Goal: Transaction & Acquisition: Purchase product/service

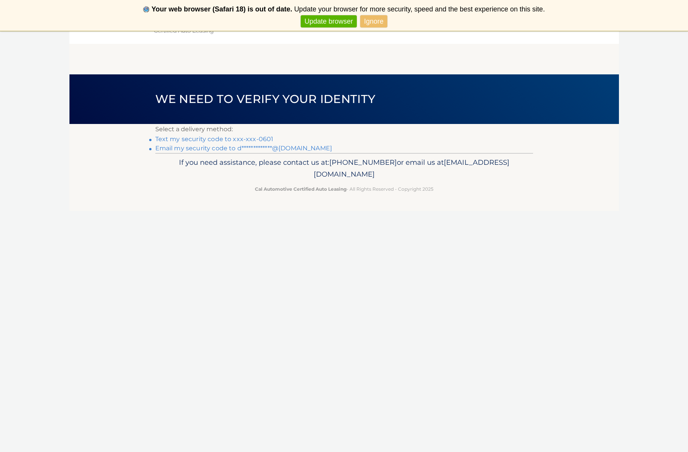
click at [236, 139] on link "Text my security code to xxx-xxx-0601" at bounding box center [214, 138] width 118 height 7
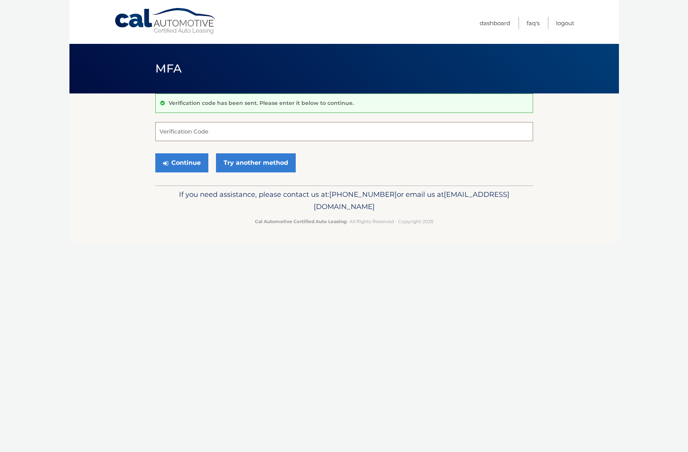
click at [233, 138] on input "Verification Code" at bounding box center [344, 131] width 378 height 19
type input "366774"
click at [207, 165] on button "Continue" at bounding box center [181, 162] width 53 height 19
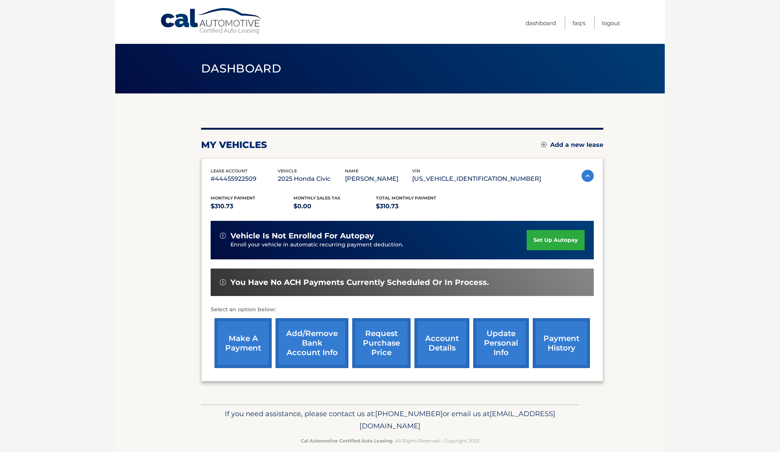
click at [260, 345] on link "make a payment" at bounding box center [243, 343] width 57 height 50
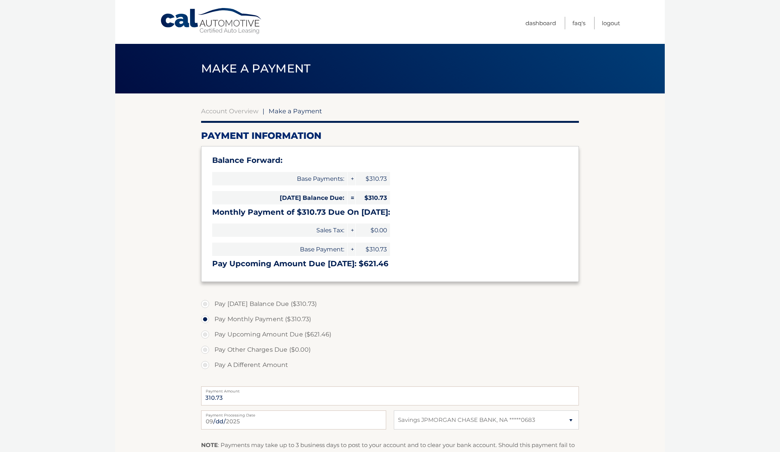
select select "OGFhNjBjNDMtMzA5Ni00MTMzLWE3ZGYtOThlZmU0ZWM0MzI3"
click at [282, 304] on label "Pay Today's Balance Due ($310.73)" at bounding box center [390, 304] width 378 height 15
click at [212, 304] on input "Pay Today's Balance Due ($310.73)" at bounding box center [208, 303] width 8 height 12
radio input "true"
click at [257, 316] on label "Pay Monthly Payment ($310.73)" at bounding box center [390, 319] width 378 height 15
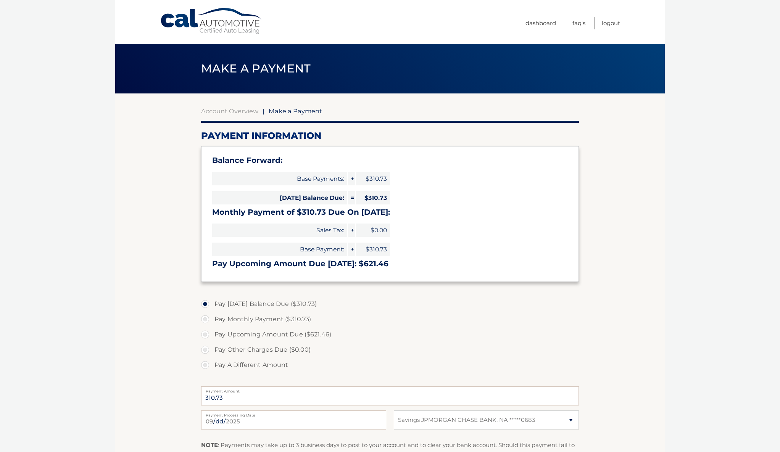
click at [212, 316] on input "Pay Monthly Payment ($310.73)" at bounding box center [208, 318] width 8 height 12
radio input "true"
click at [269, 302] on label "Pay Today's Balance Due ($310.73)" at bounding box center [390, 304] width 378 height 15
click at [212, 302] on input "Pay Today's Balance Due ($310.73)" at bounding box center [208, 303] width 8 height 12
radio input "true"
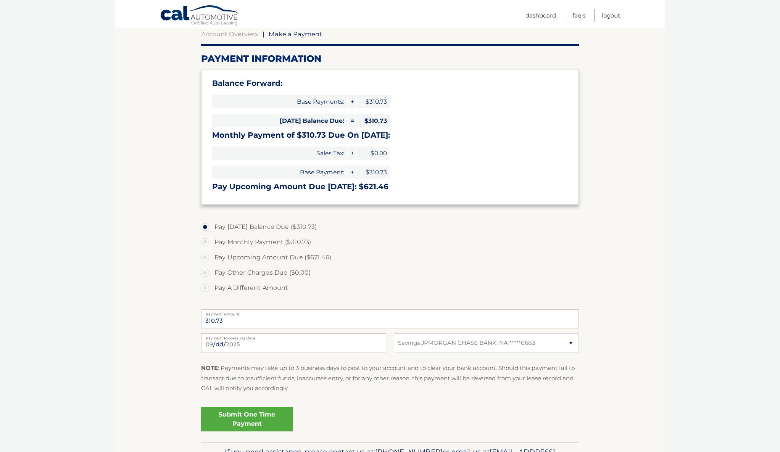
scroll to position [91, 0]
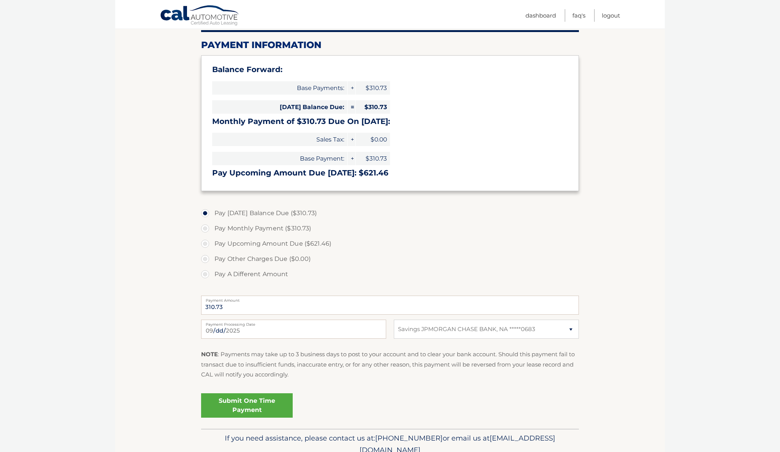
click at [263, 402] on link "Submit One Time Payment" at bounding box center [247, 406] width 92 height 24
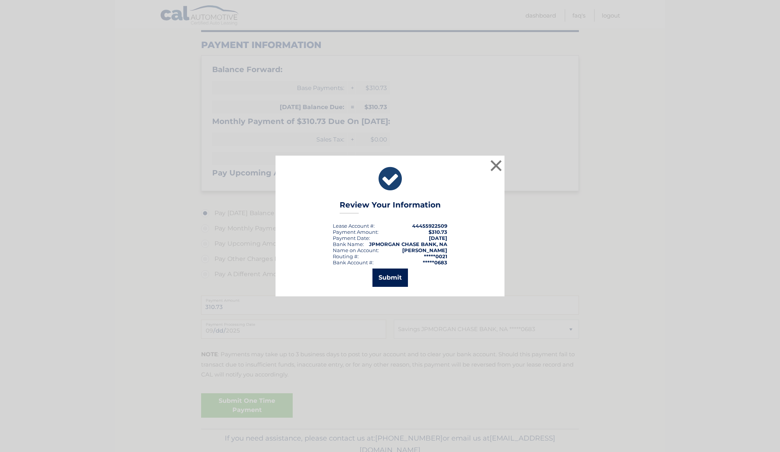
click at [382, 278] on button "Submit" at bounding box center [390, 278] width 35 height 18
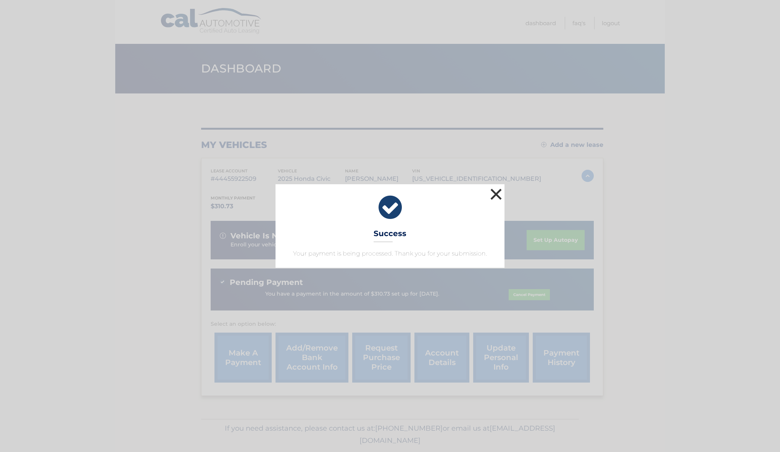
click at [493, 193] on button "×" at bounding box center [496, 194] width 15 height 15
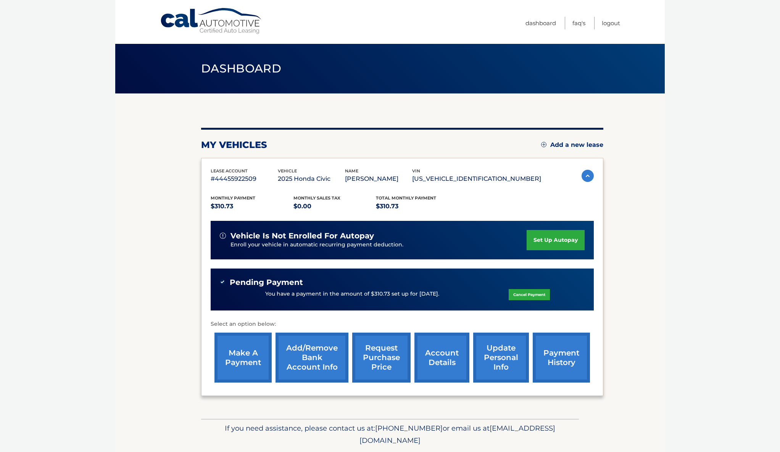
click at [542, 360] on link "payment history" at bounding box center [561, 358] width 57 height 50
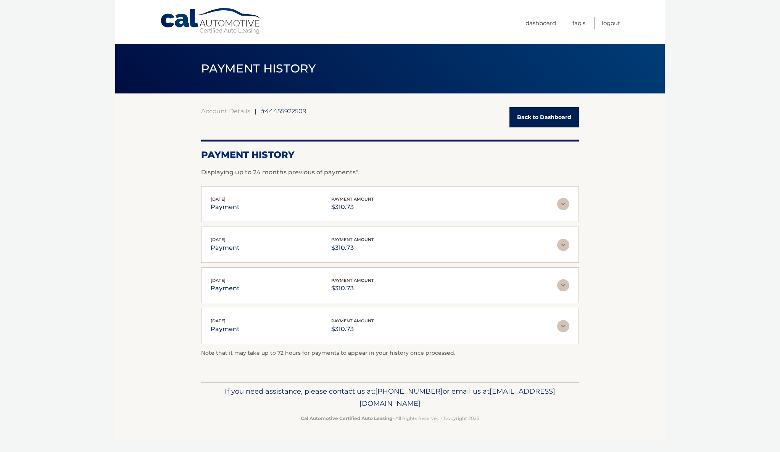
click at [452, 282] on div "Jun 27, 2025 payment payment amount $310.73" at bounding box center [384, 285] width 347 height 17
